Goal: Information Seeking & Learning: Learn about a topic

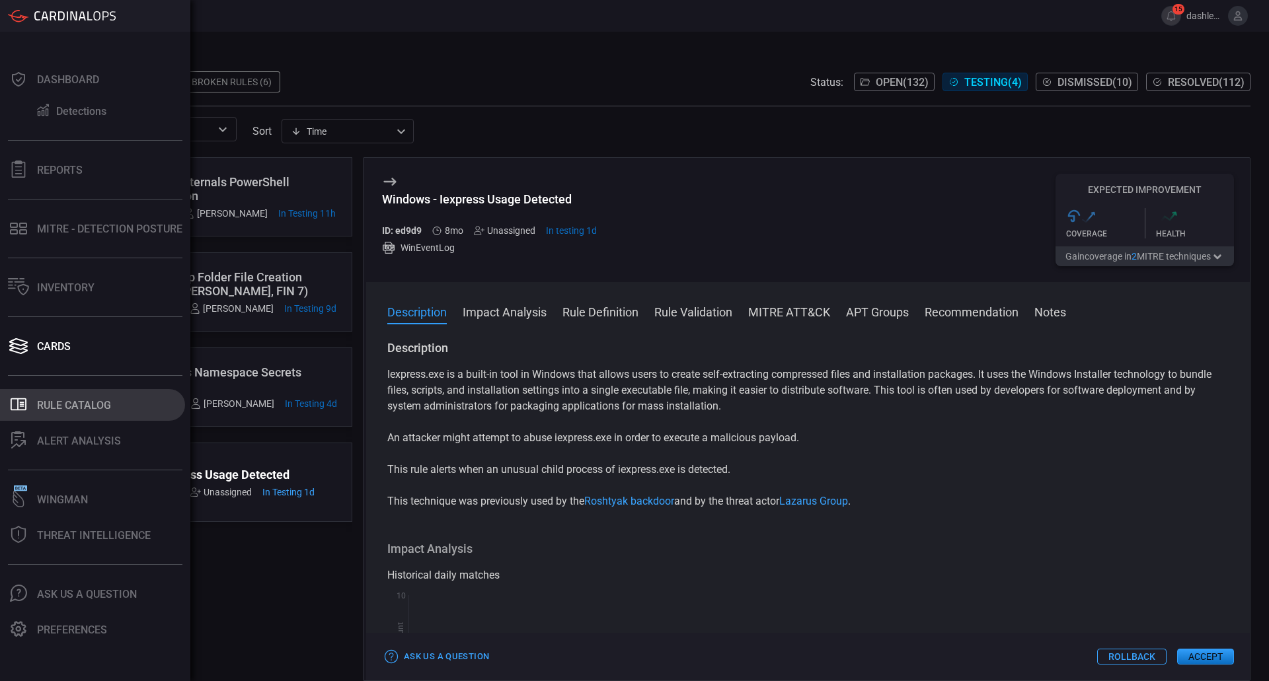
click at [79, 407] on div "Rule Catalog" at bounding box center [74, 405] width 74 height 13
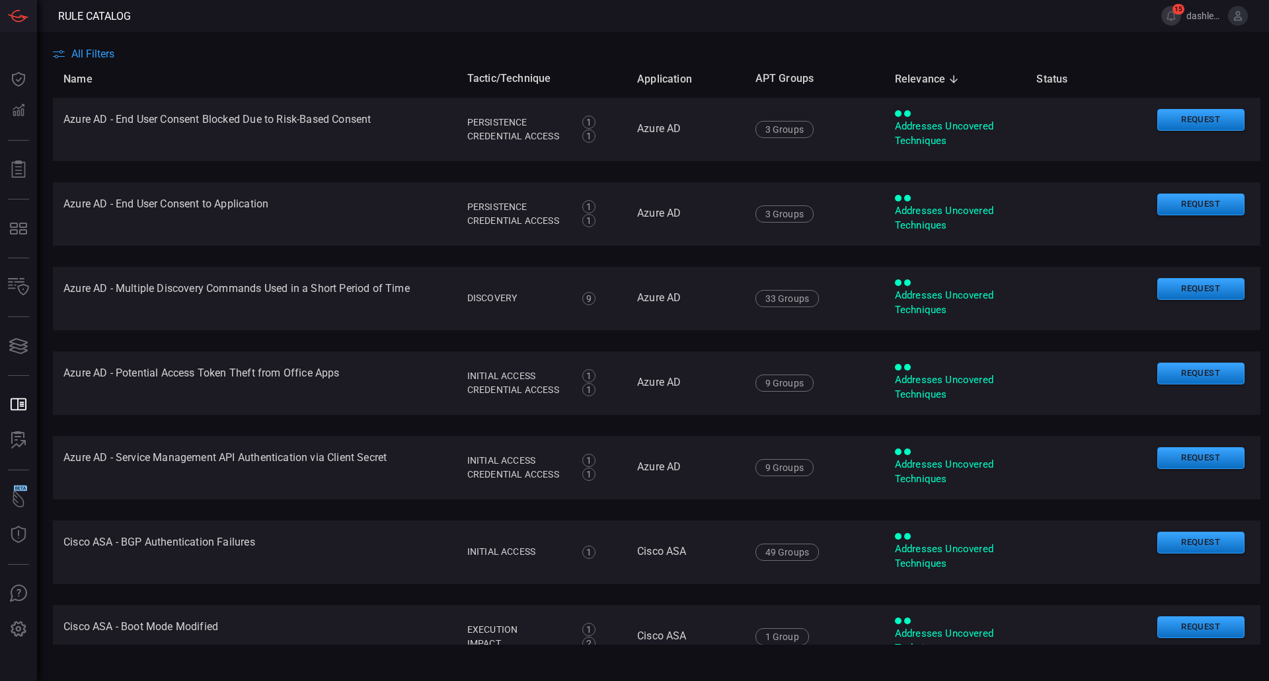
click at [118, 54] on div "All Filters" at bounding box center [661, 54] width 1216 height 13
click at [86, 51] on span "All Filters" at bounding box center [92, 54] width 43 height 13
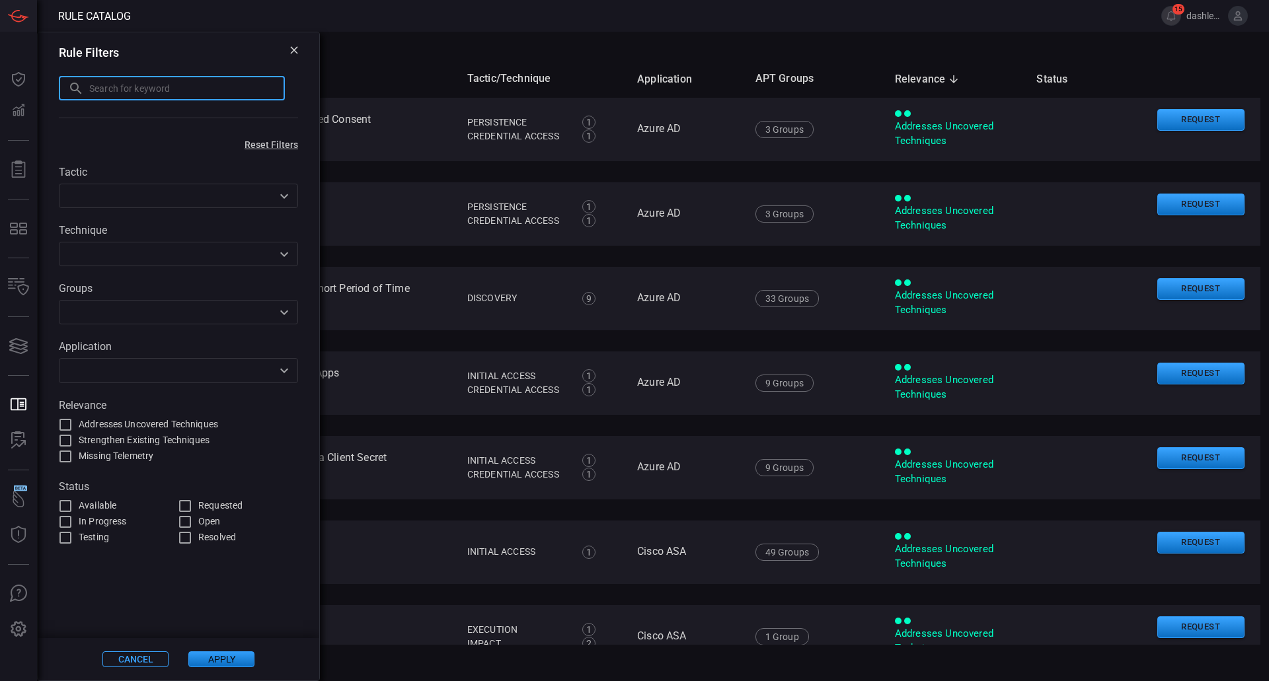
click at [145, 85] on input "text" at bounding box center [187, 88] width 196 height 24
type input "Proxy execution addinutil"
click at [243, 650] on div "Cancel Apply" at bounding box center [179, 660] width 282 height 42
click at [239, 660] on button "Apply" at bounding box center [221, 660] width 66 height 16
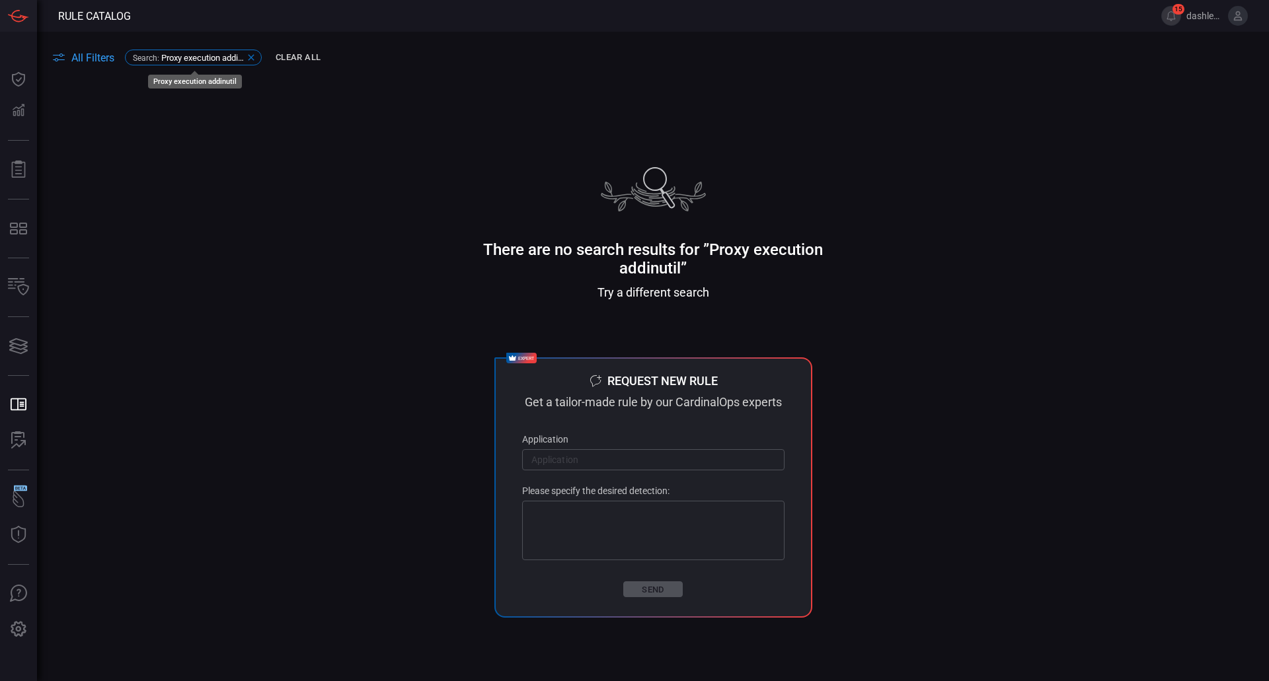
click at [251, 55] on icon at bounding box center [251, 57] width 11 height 11
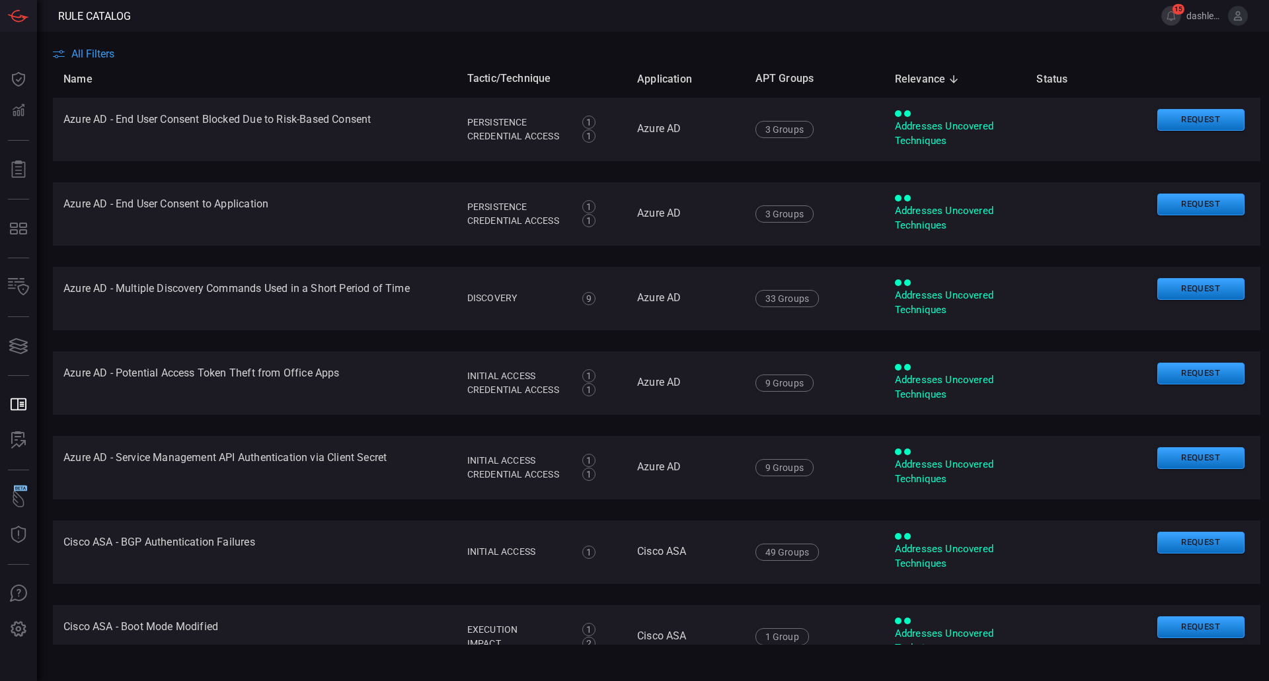
click at [102, 50] on span "All Filters" at bounding box center [92, 54] width 43 height 13
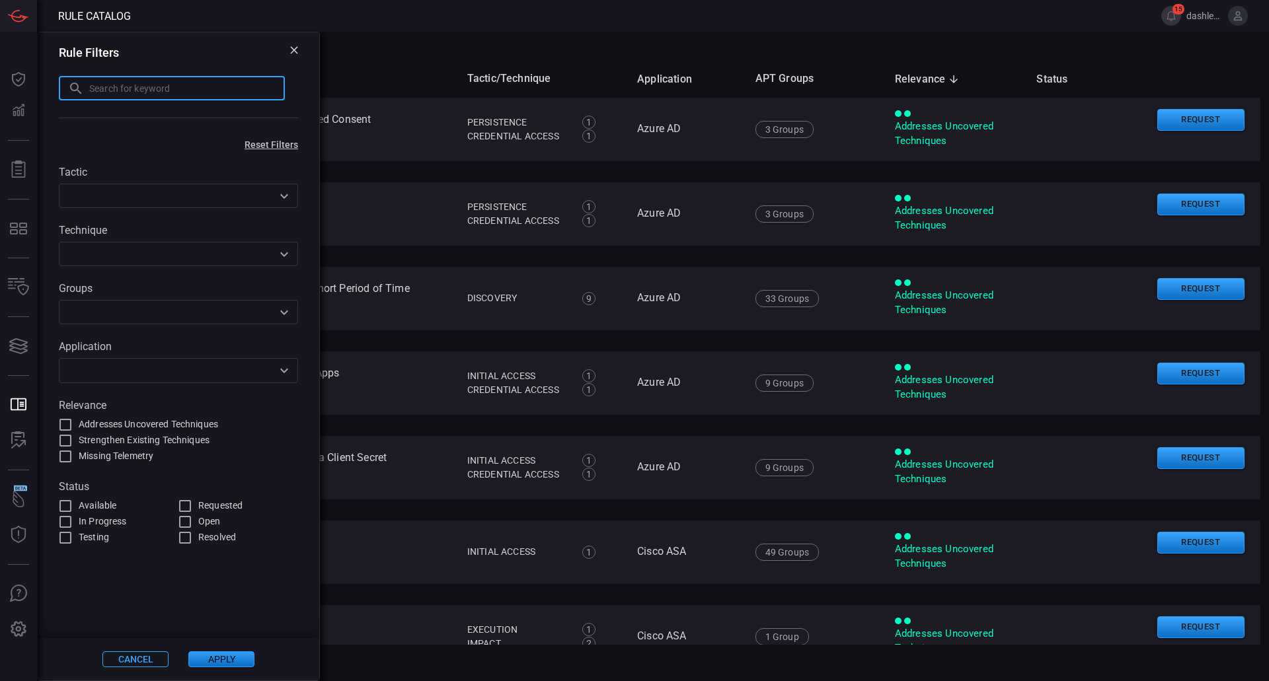
click at [137, 77] on input "text" at bounding box center [187, 88] width 196 height 24
type input "P"
type input "addinutil"
click at [215, 654] on button "Apply" at bounding box center [221, 660] width 66 height 16
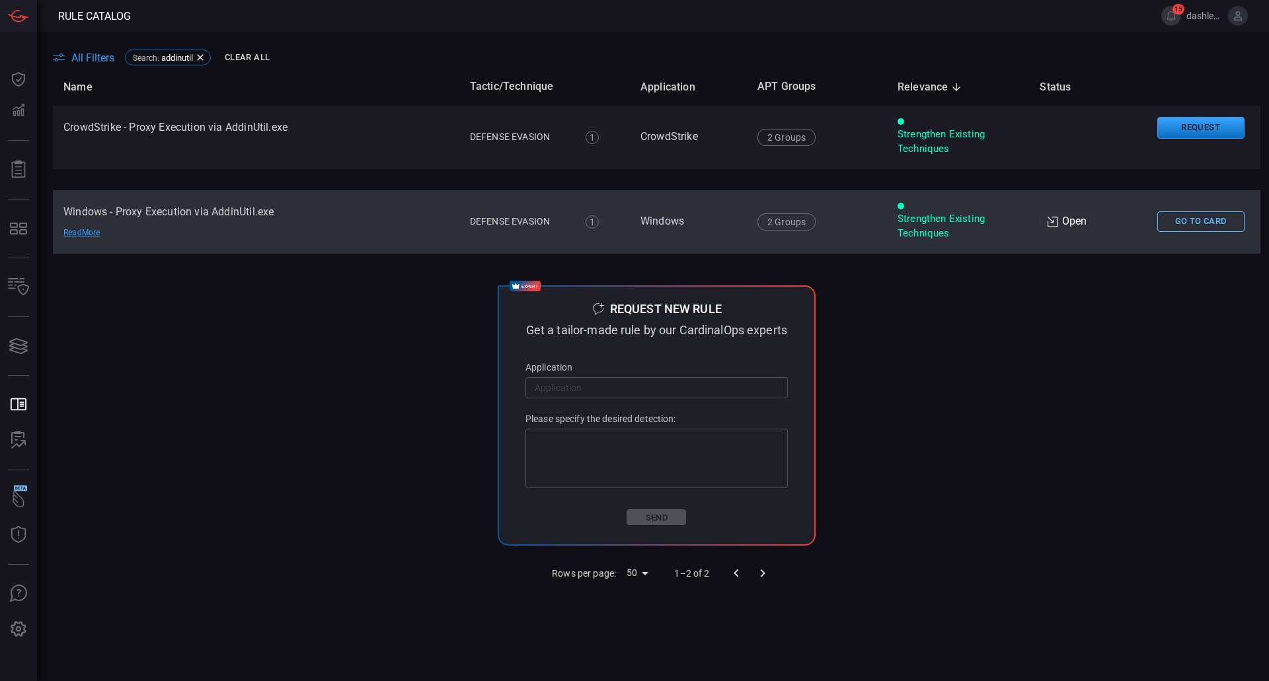
click at [1179, 219] on button "Go To Card" at bounding box center [1200, 222] width 87 height 20
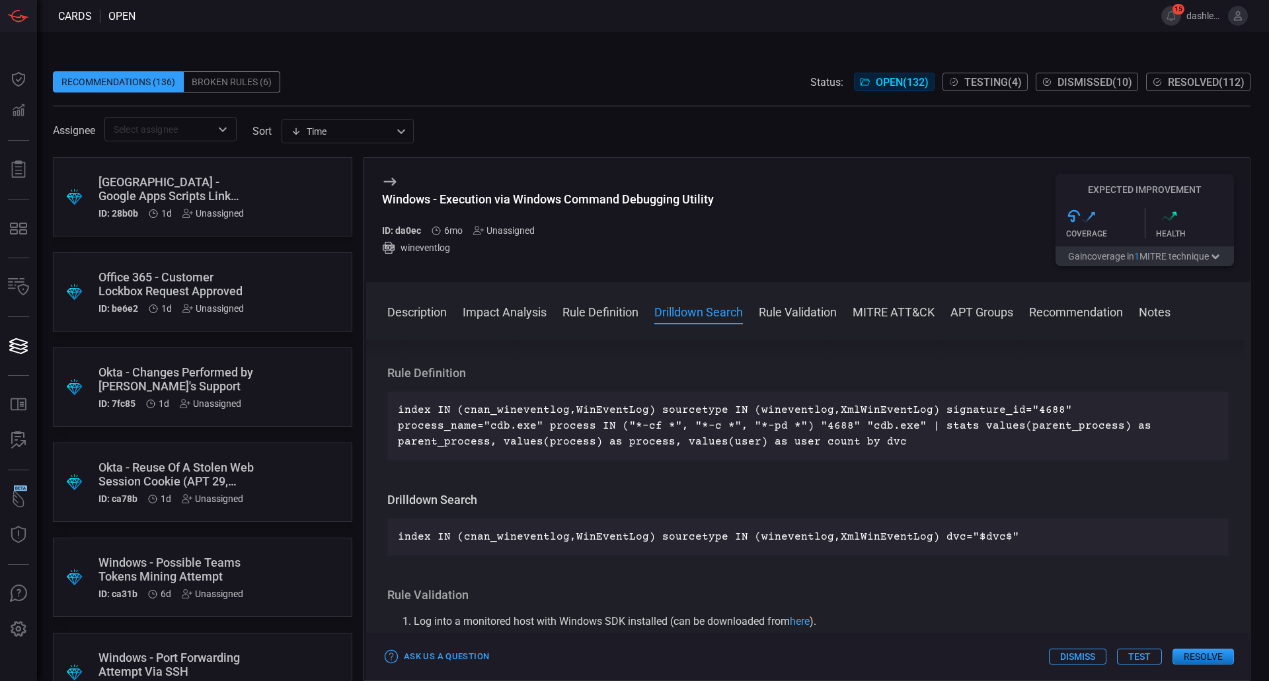
scroll to position [405, 0]
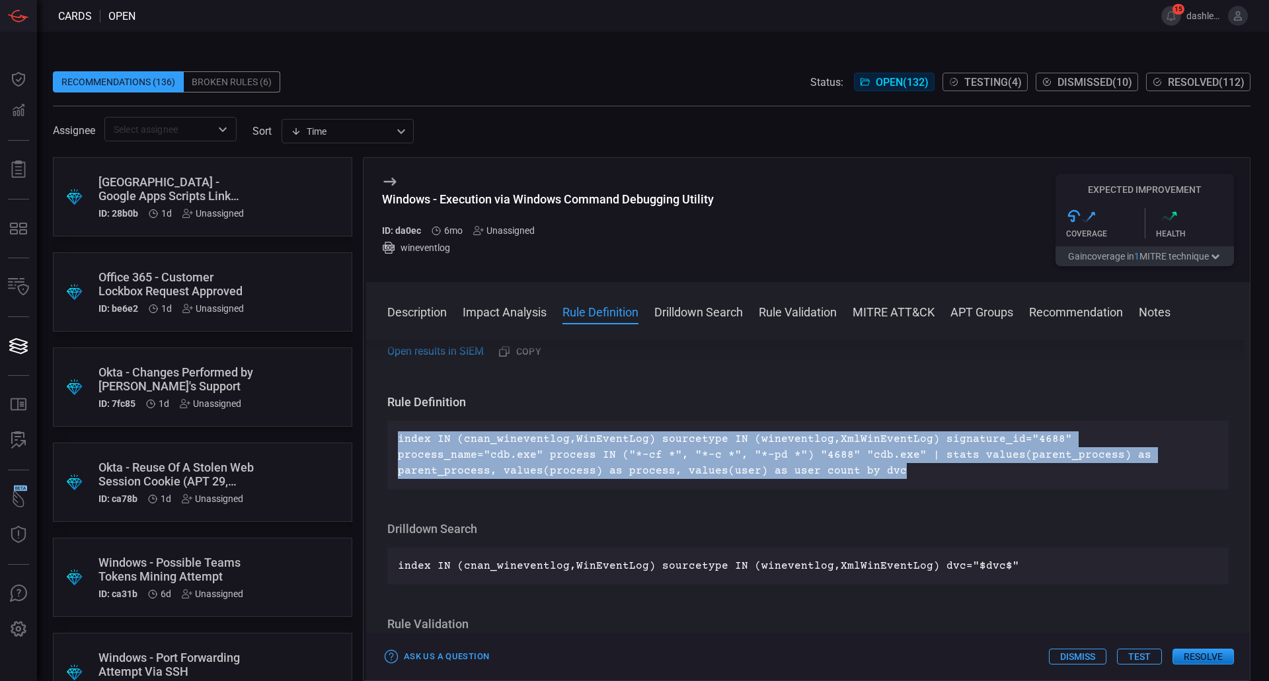
drag, startPoint x: 697, startPoint y: 476, endPoint x: 369, endPoint y: 440, distance: 329.9
click at [369, 440] on div "Description cdb.exe is the Console Debugger, a command-line tool included with …" at bounding box center [808, 508] width 884 height 336
copy p "index IN (cnan_wineventlog,WinEventLog) sourcetype IN (wineventlog,XmlWinEventL…"
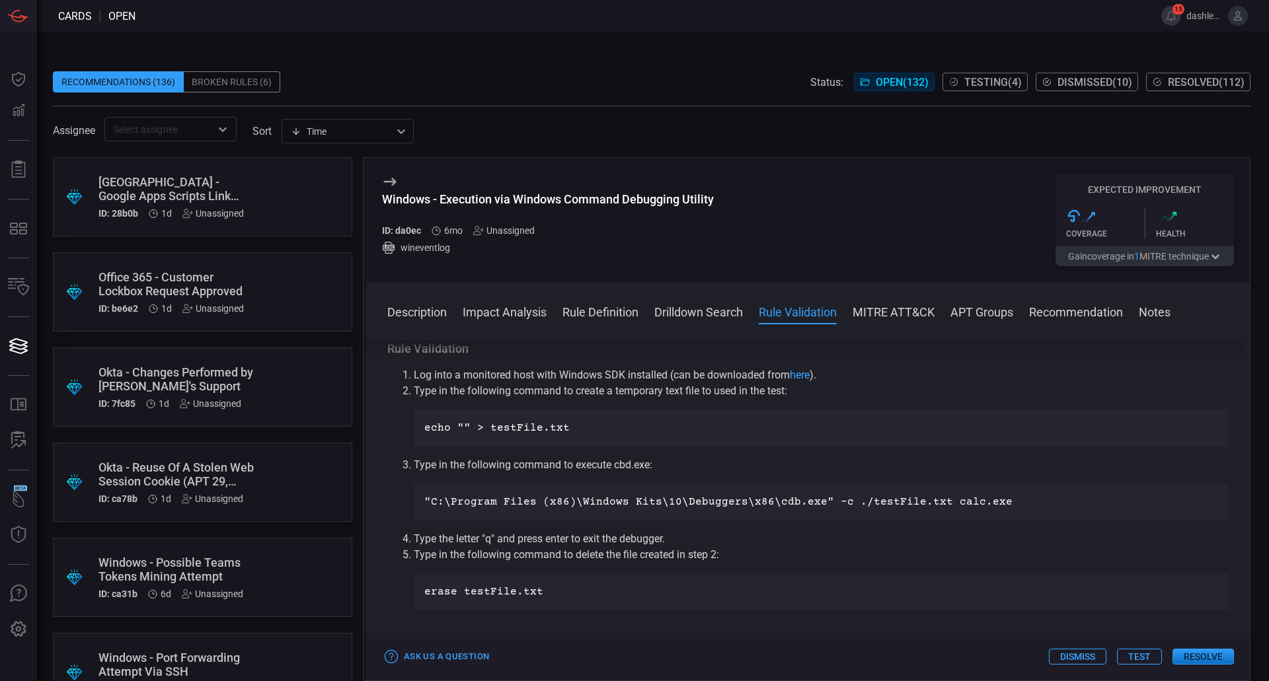
scroll to position [652, 0]
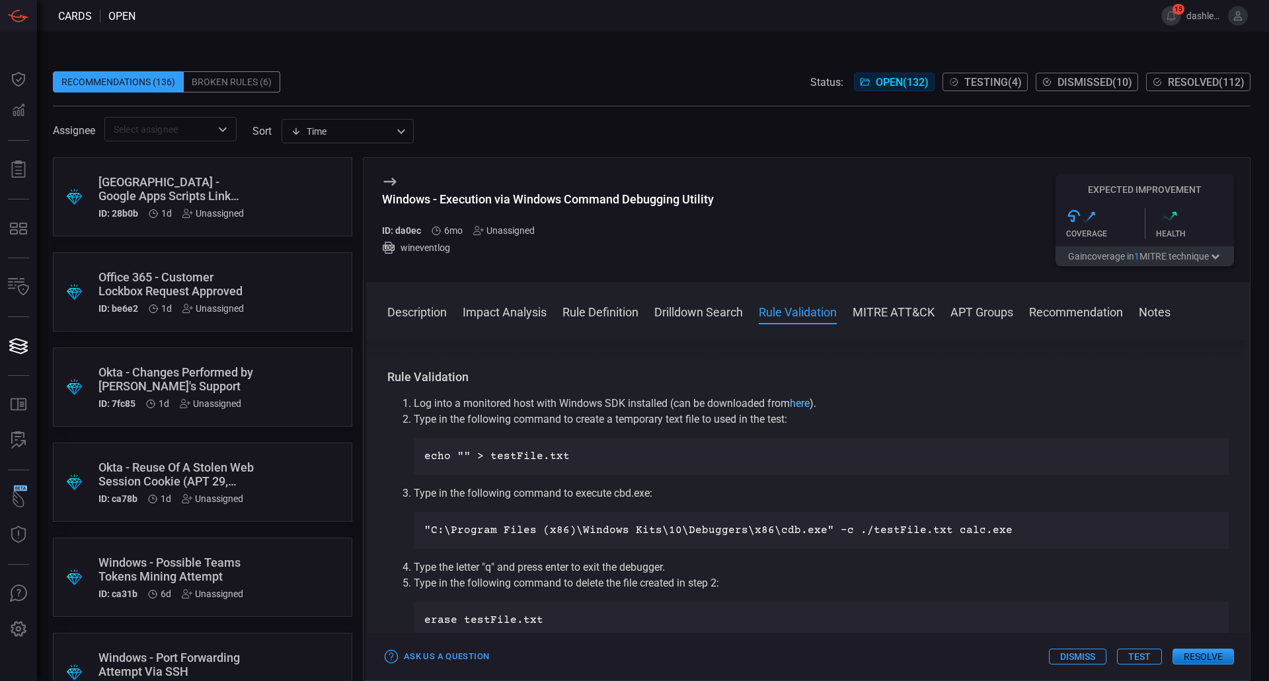
click at [802, 407] on link "here" at bounding box center [800, 403] width 20 height 13
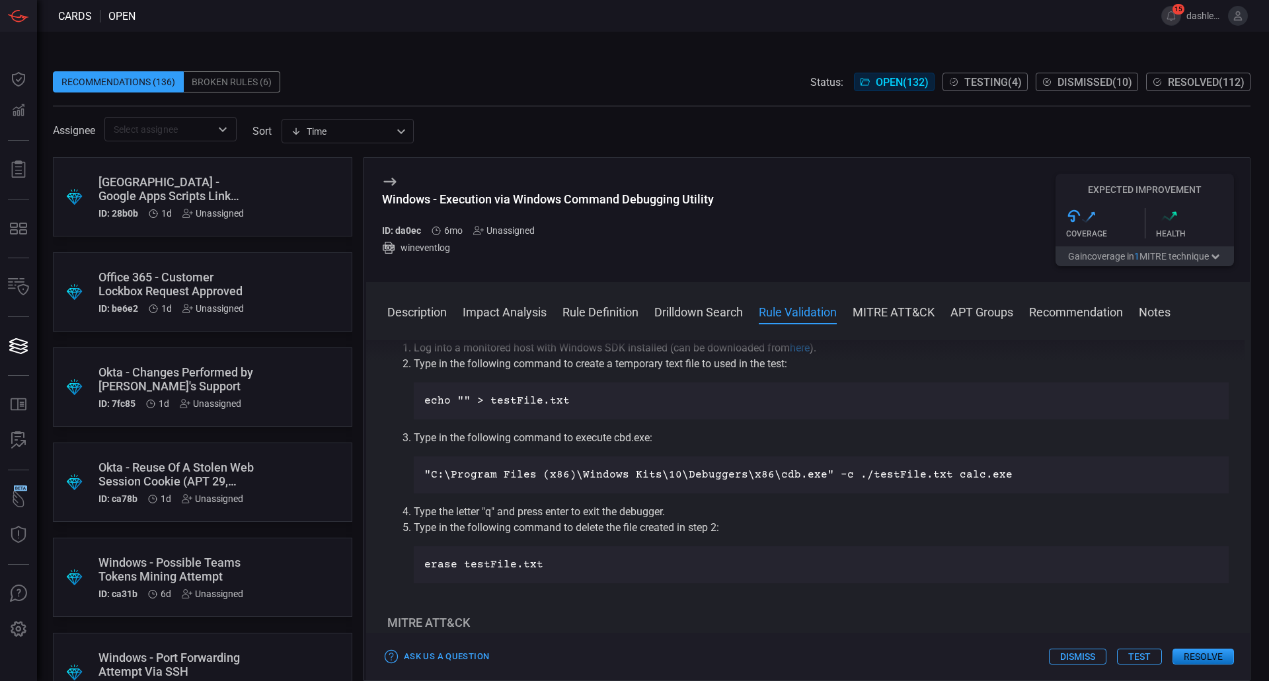
scroll to position [705, 0]
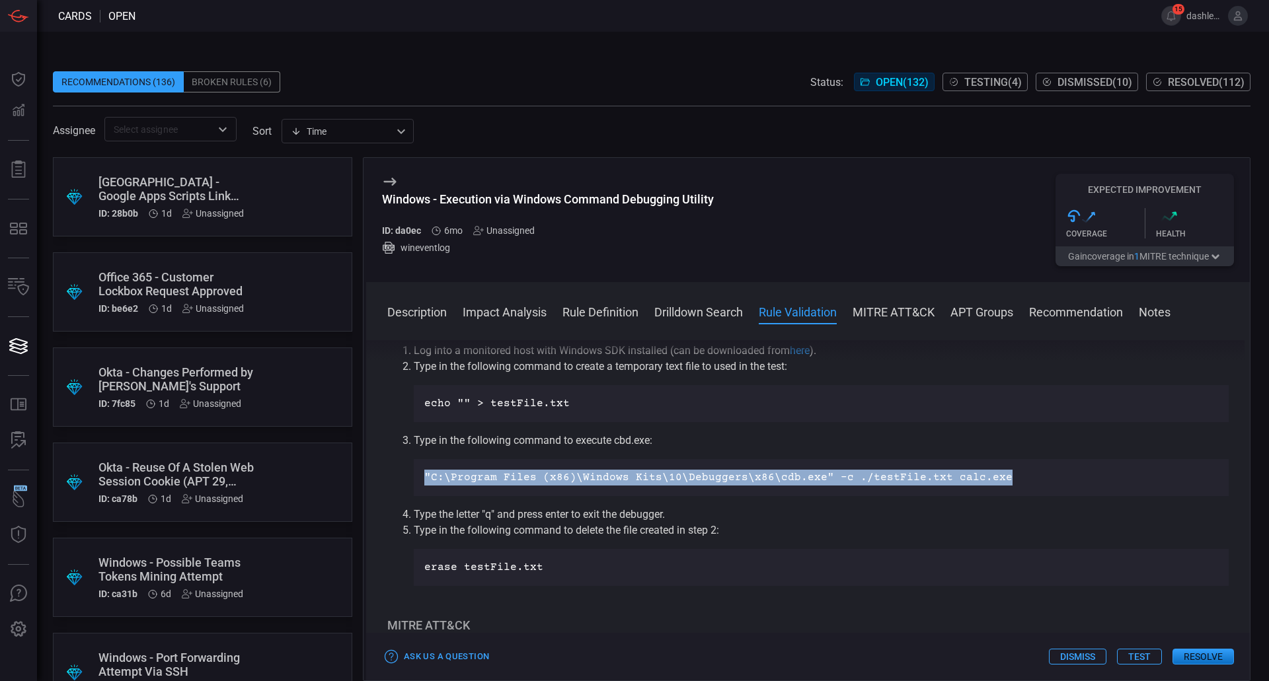
drag, startPoint x: 951, startPoint y: 463, endPoint x: 426, endPoint y: 463, distance: 524.2
click at [426, 463] on div ""C:\Program Files (x86)\Windows Kits\10\Debuggers\x86\cdb.exe" -c ./testFile.tx…" at bounding box center [821, 477] width 815 height 37
copy p ""C:\Program Files (x86)\Windows Kits\10\Debuggers\x86\cdb.exe" -c ./testFile.tx…"
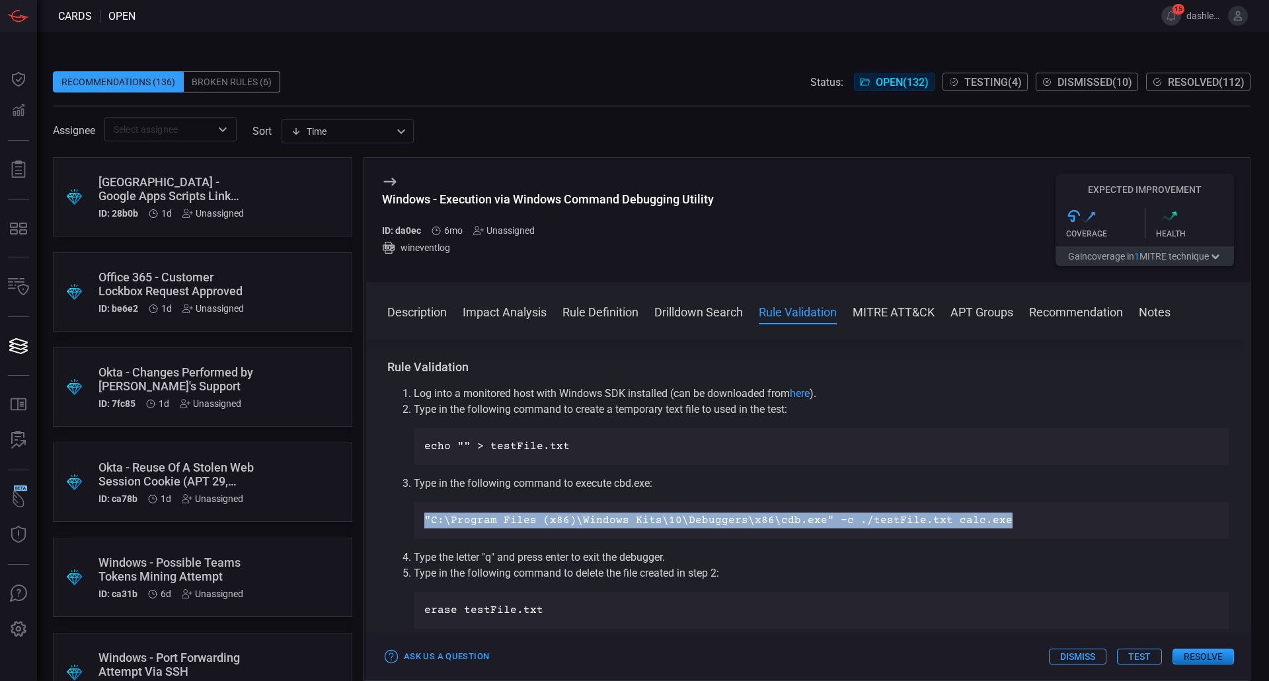
scroll to position [661, 0]
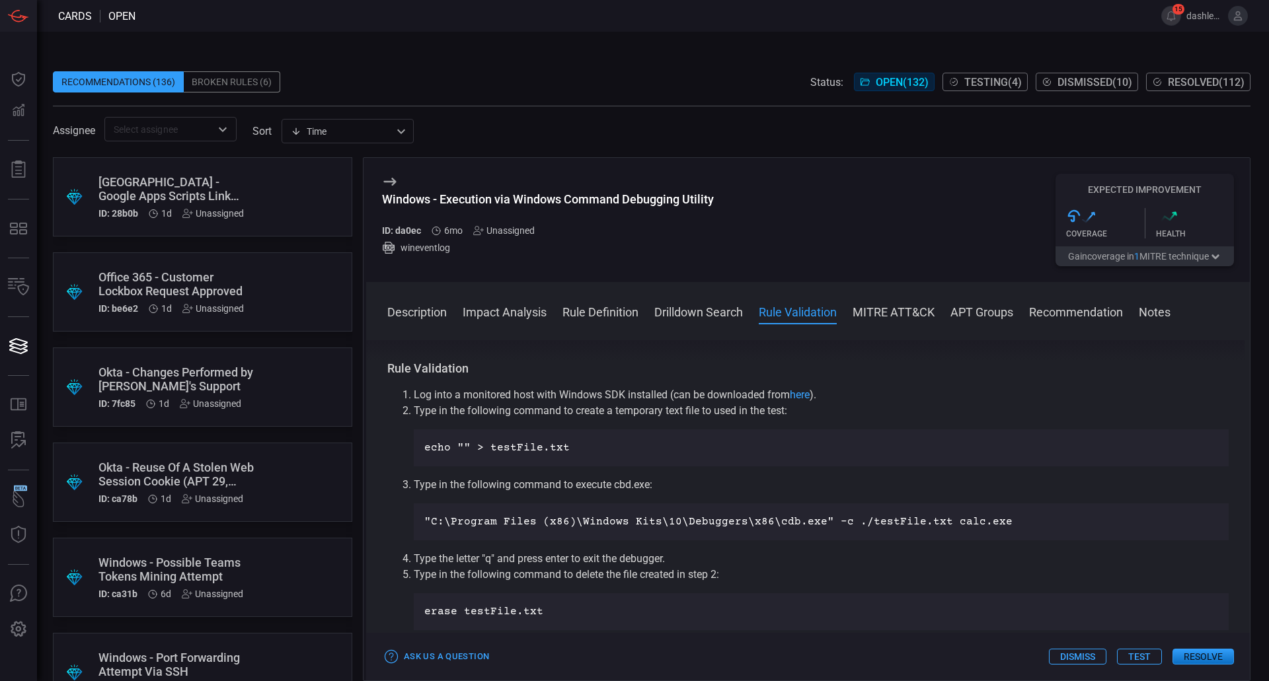
click at [925, 403] on li "Log into a monitored host with Windows SDK installed (can be downloaded from he…" at bounding box center [821, 395] width 815 height 16
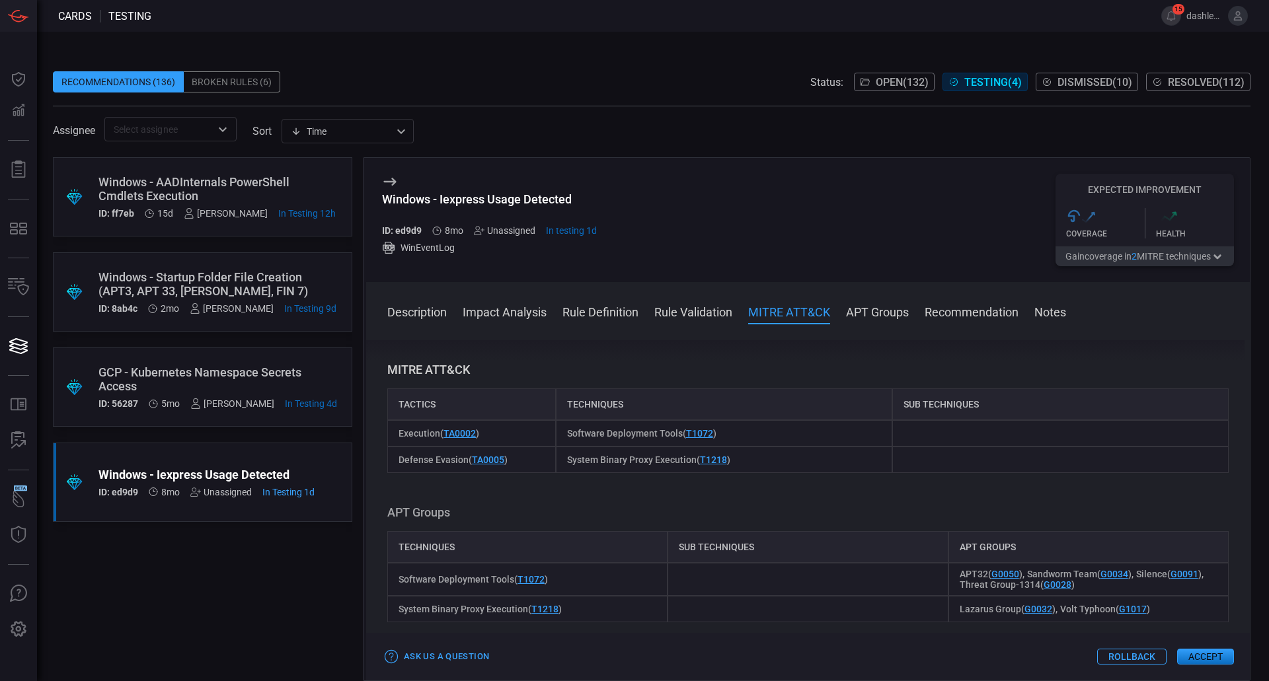
scroll to position [701, 0]
drag, startPoint x: 720, startPoint y: 433, endPoint x: 683, endPoint y: 442, distance: 38.0
click at [683, 442] on div "Software Deployment Tools ( T1072 )" at bounding box center [724, 435] width 336 height 26
copy span "T1072 )"
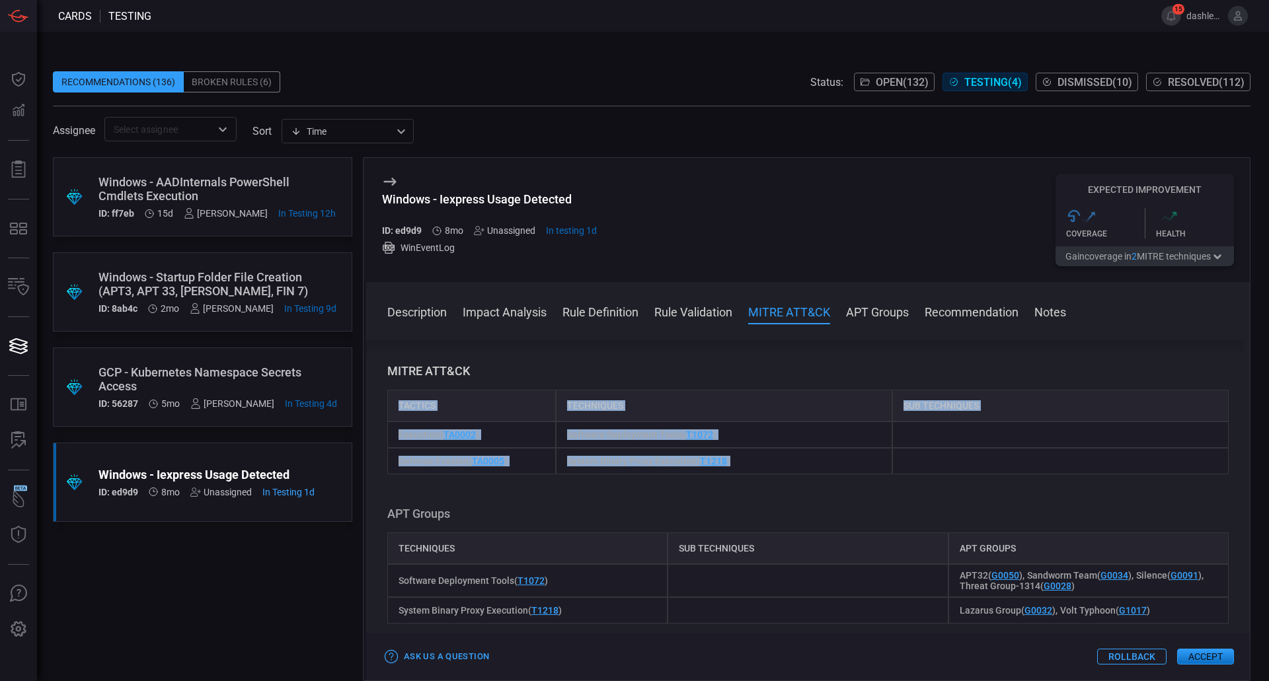
drag, startPoint x: 921, startPoint y: 466, endPoint x: 382, endPoint y: 403, distance: 543.0
click at [382, 403] on div "Description Iexpress.exe is a built-in tool in Windows that allows users to cre…" at bounding box center [808, 508] width 884 height 336
click at [845, 447] on div "Software Deployment Tools ( T1072 )" at bounding box center [724, 435] width 336 height 26
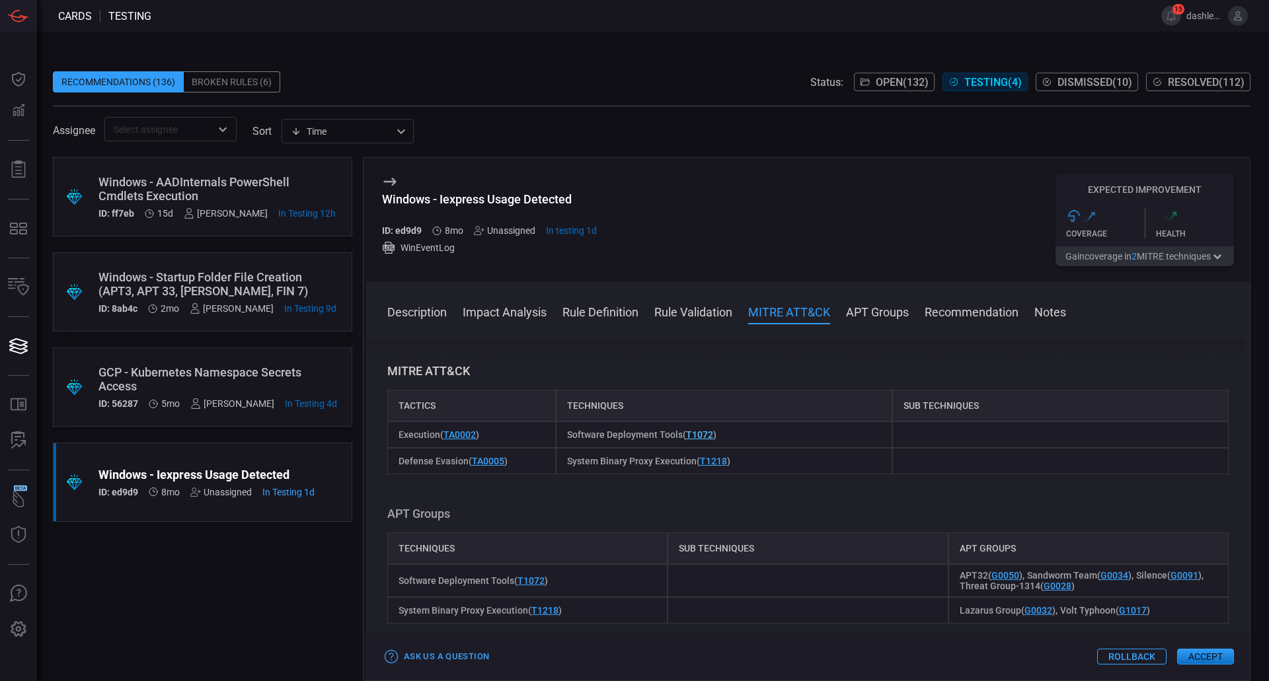
click at [703, 437] on link "T1072" at bounding box center [699, 435] width 27 height 11
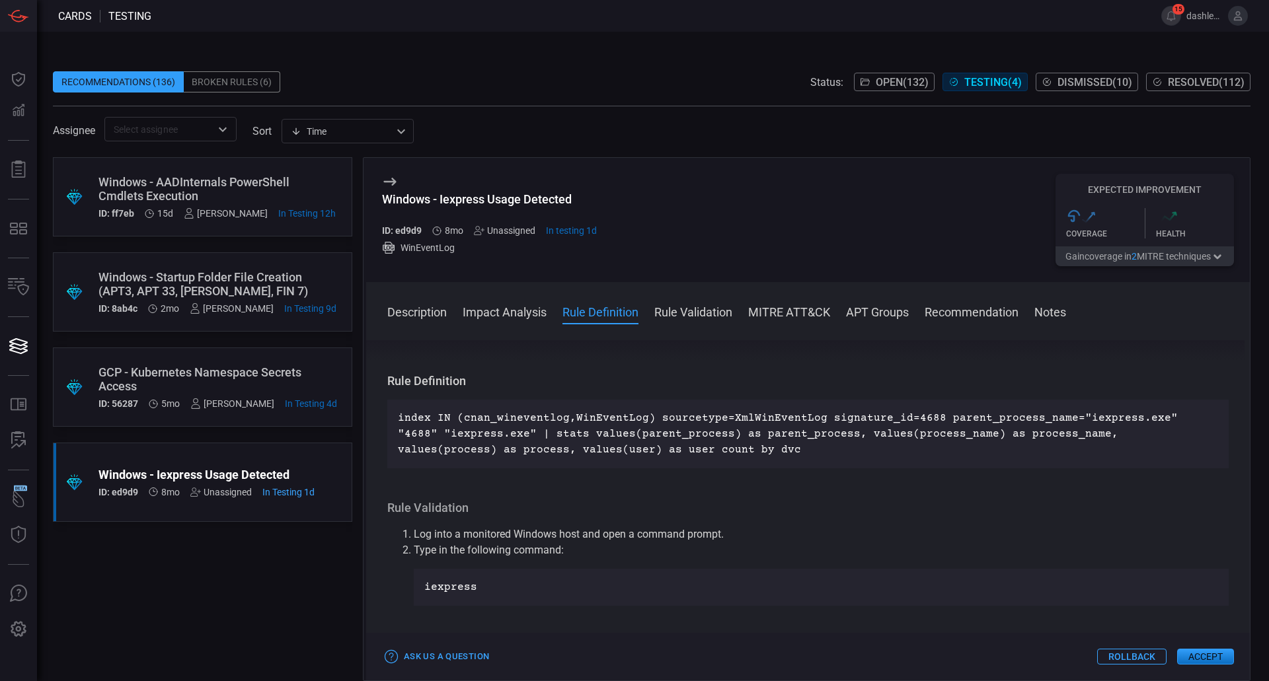
scroll to position [0, 0]
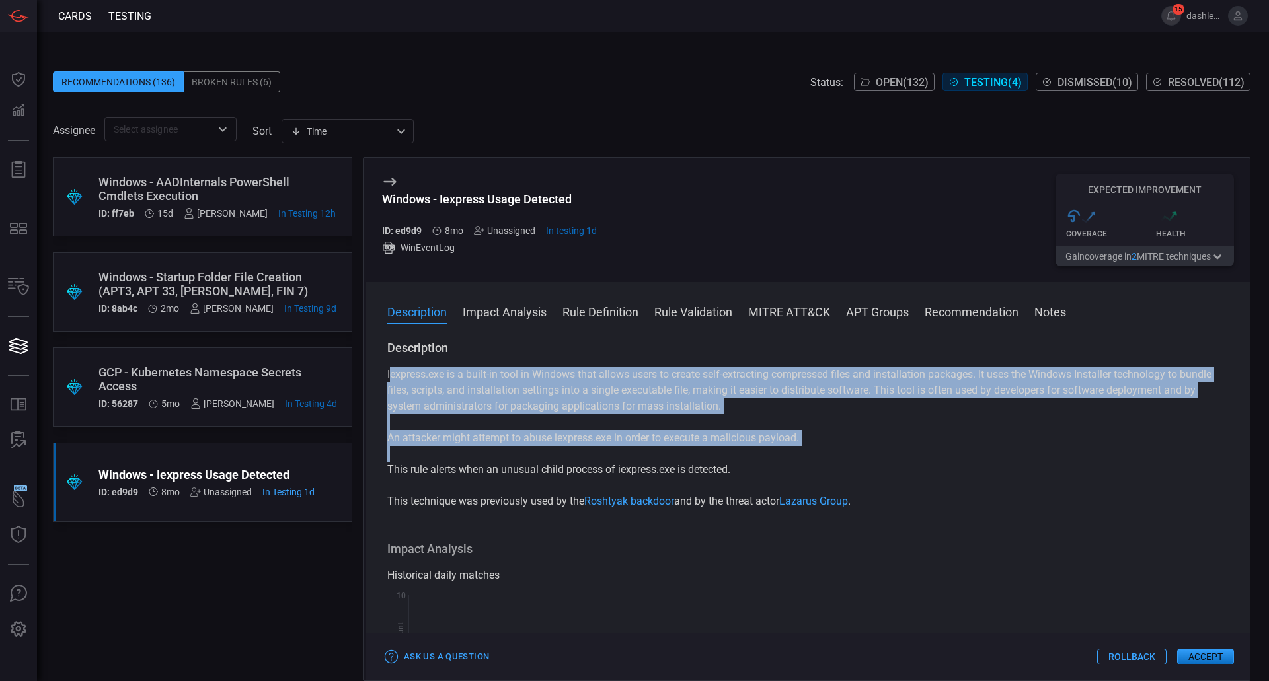
drag, startPoint x: 390, startPoint y: 376, endPoint x: 800, endPoint y: 483, distance: 423.4
click at [800, 483] on div "Iexpress.exe is a built-in tool in Windows that allows users to create self-ext…" at bounding box center [807, 438] width 841 height 143
copy div "express.exe is a built-in tool in Windows that allows users to create self-extr…"
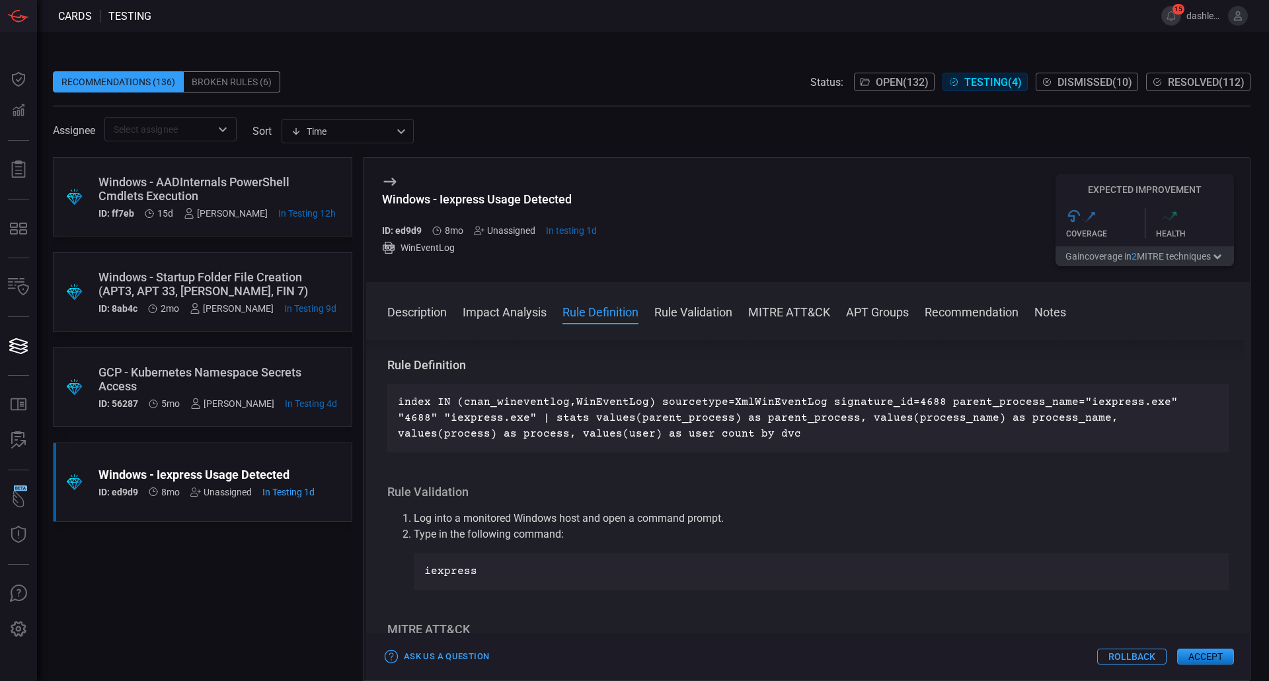
scroll to position [449, 0]
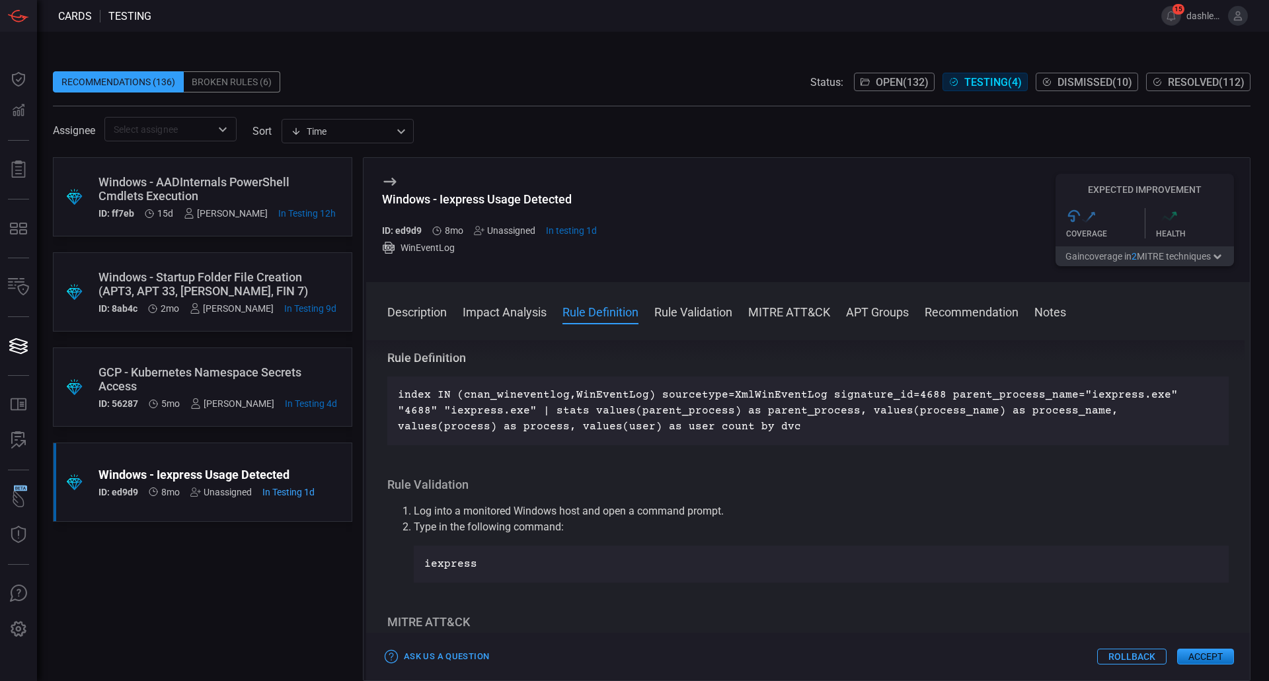
click at [573, 230] on span "In testing 1d" at bounding box center [571, 230] width 51 height 11
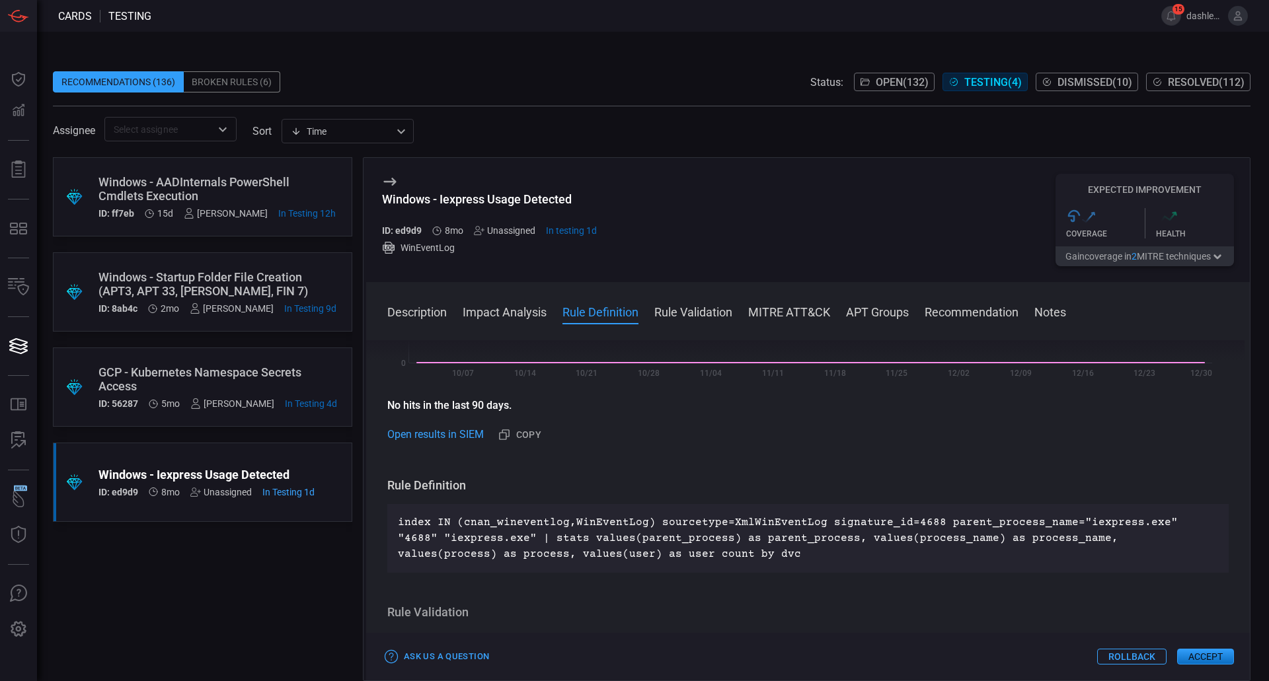
scroll to position [388, 0]
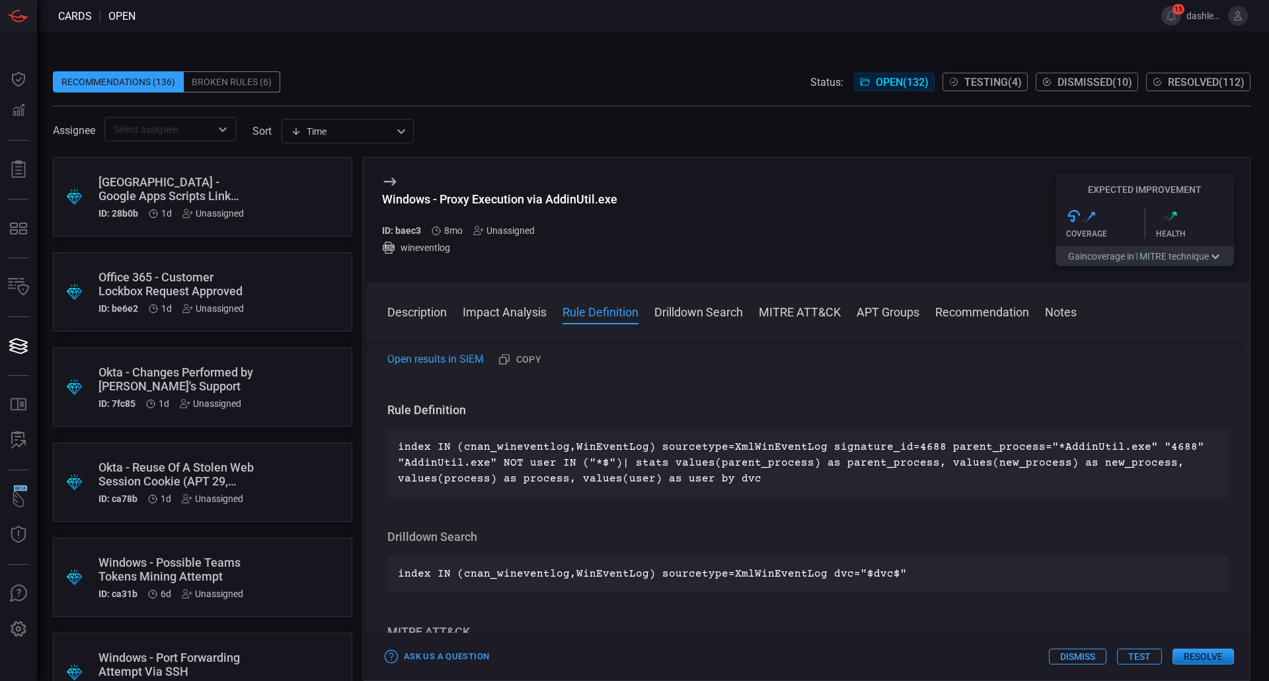
scroll to position [370, 0]
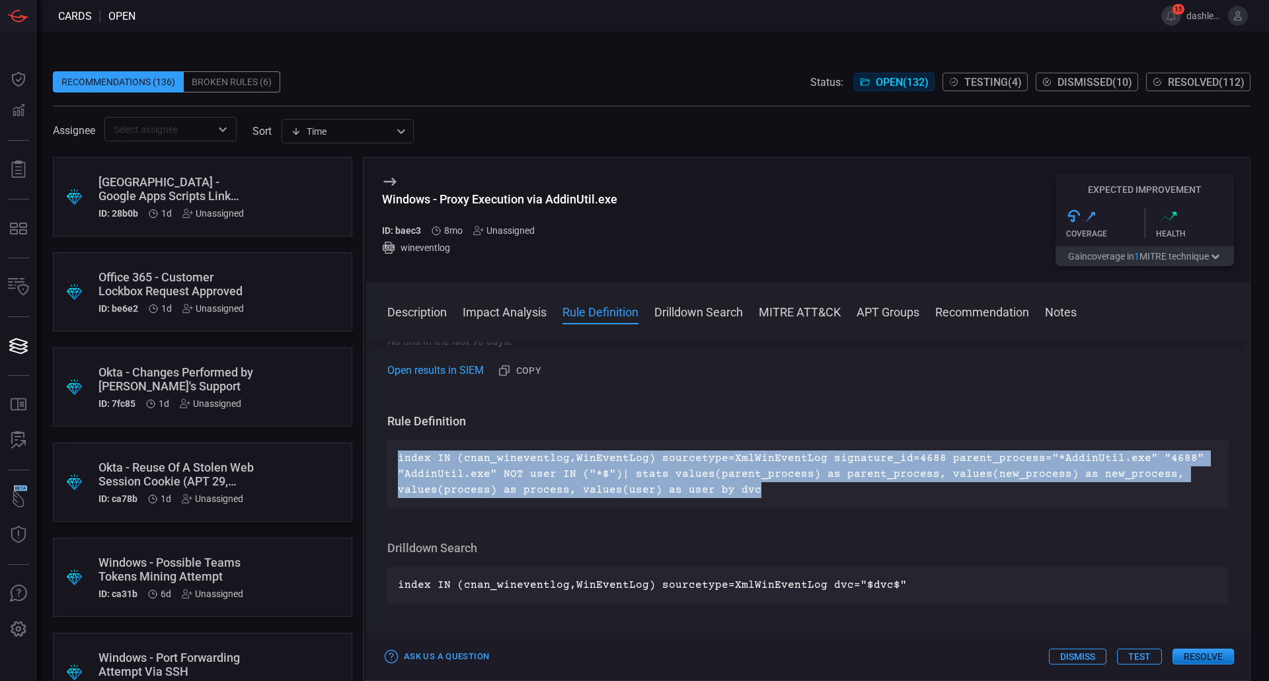
drag, startPoint x: 785, startPoint y: 492, endPoint x: 399, endPoint y: 460, distance: 387.3
click at [399, 460] on p "index IN (cnan_wineventlog,WinEventLog) sourcetype=XmlWinEventLog signature_id=…" at bounding box center [808, 475] width 820 height 48
copy p "index IN (cnan_wineventlog,WinEventLog) sourcetype=XmlWinEventLog signature_id=…"
